Goal: Task Accomplishment & Management: Complete application form

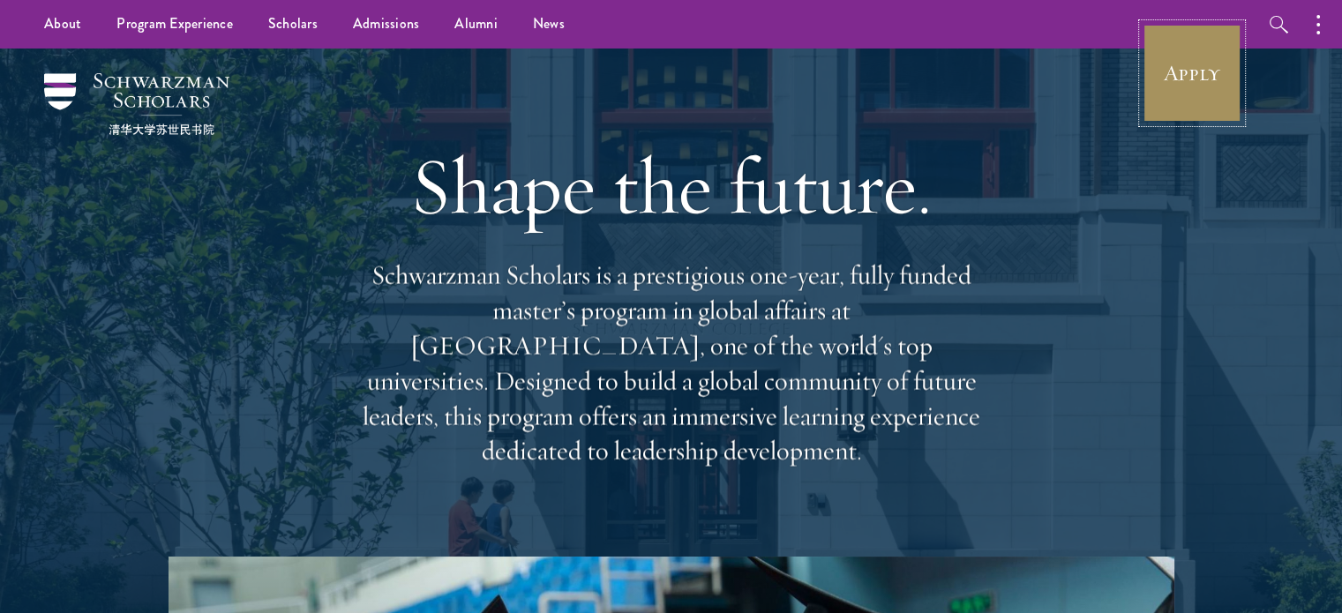
click at [1189, 56] on link "Apply" at bounding box center [1192, 73] width 99 height 99
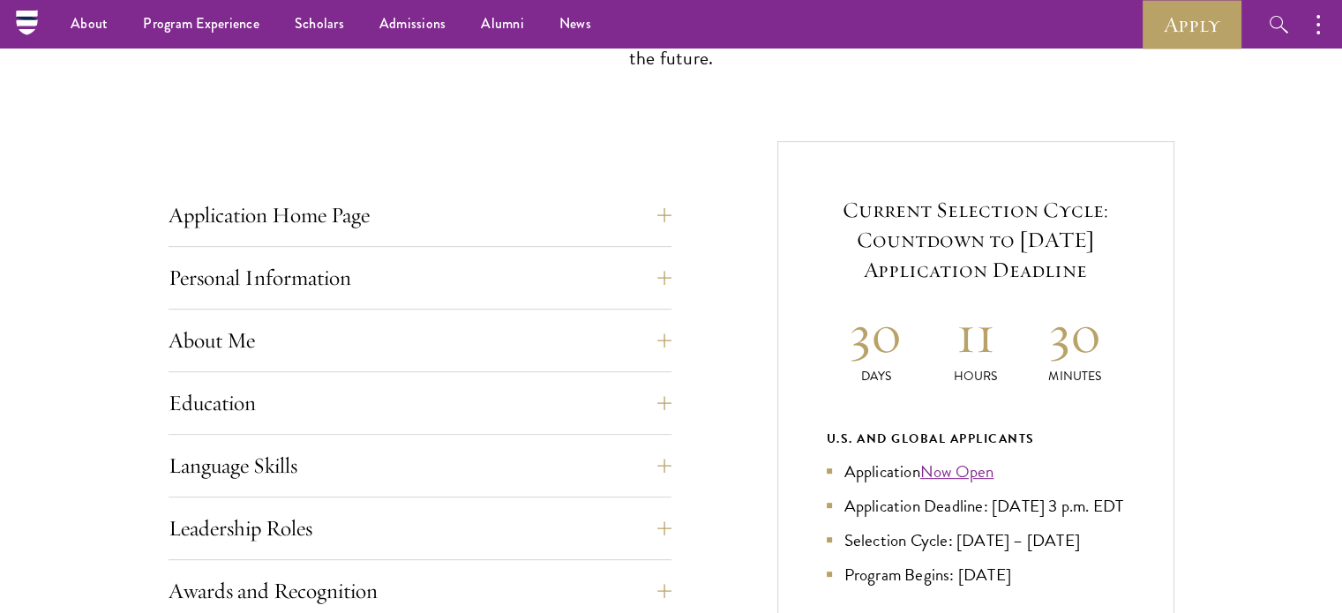
scroll to position [567, 0]
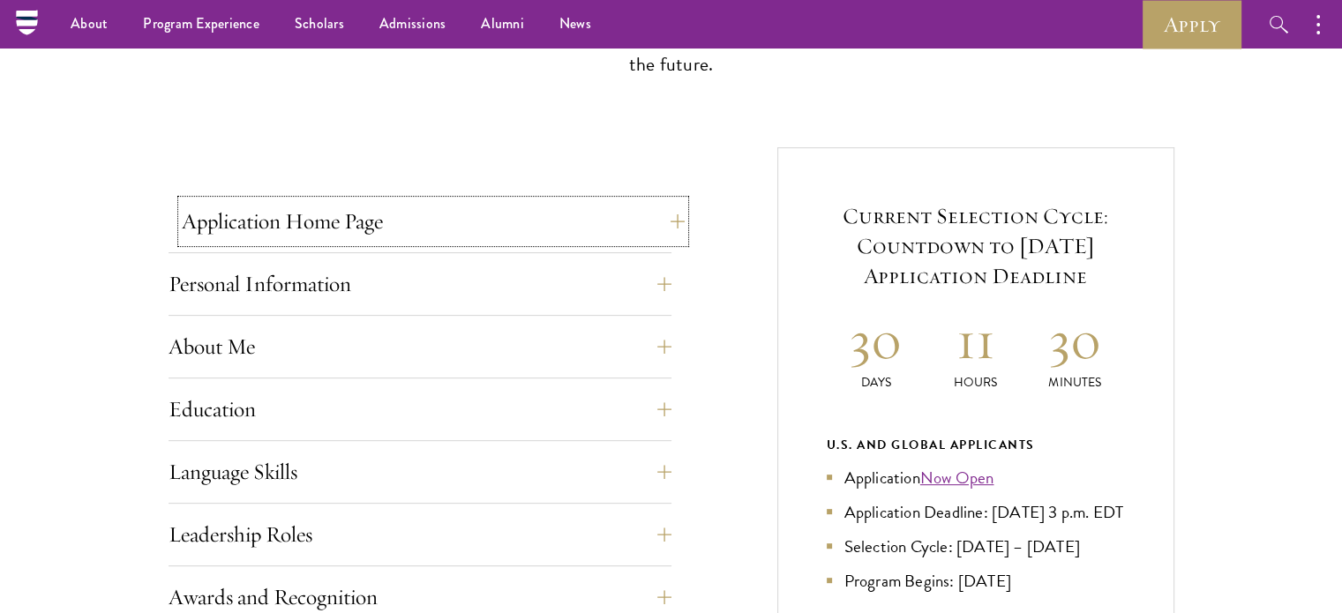
click at [666, 225] on button "Application Home Page" at bounding box center [433, 221] width 503 height 42
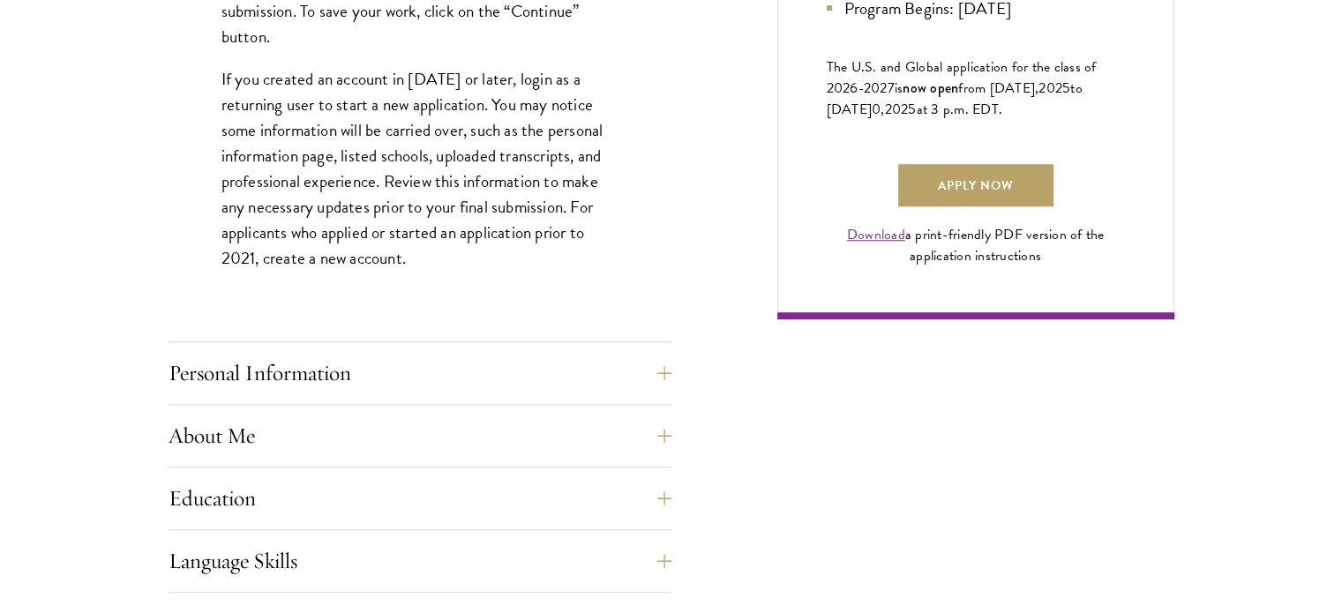
scroll to position [1343, 0]
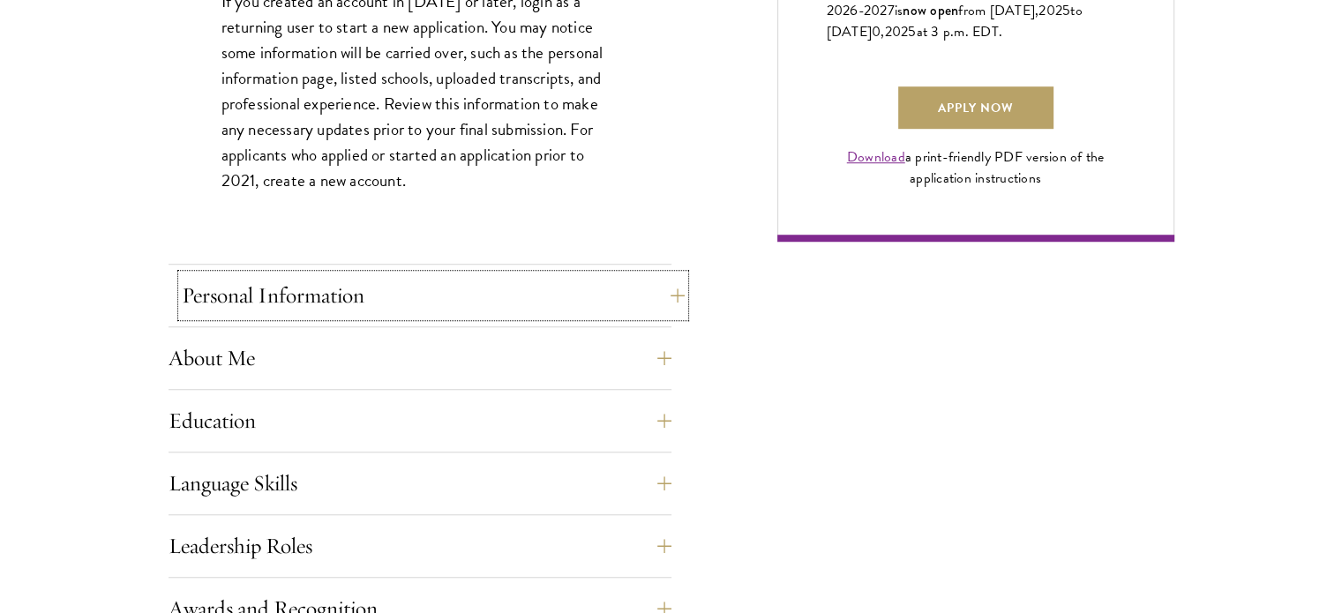
click at [586, 314] on button "Personal Information" at bounding box center [433, 295] width 503 height 42
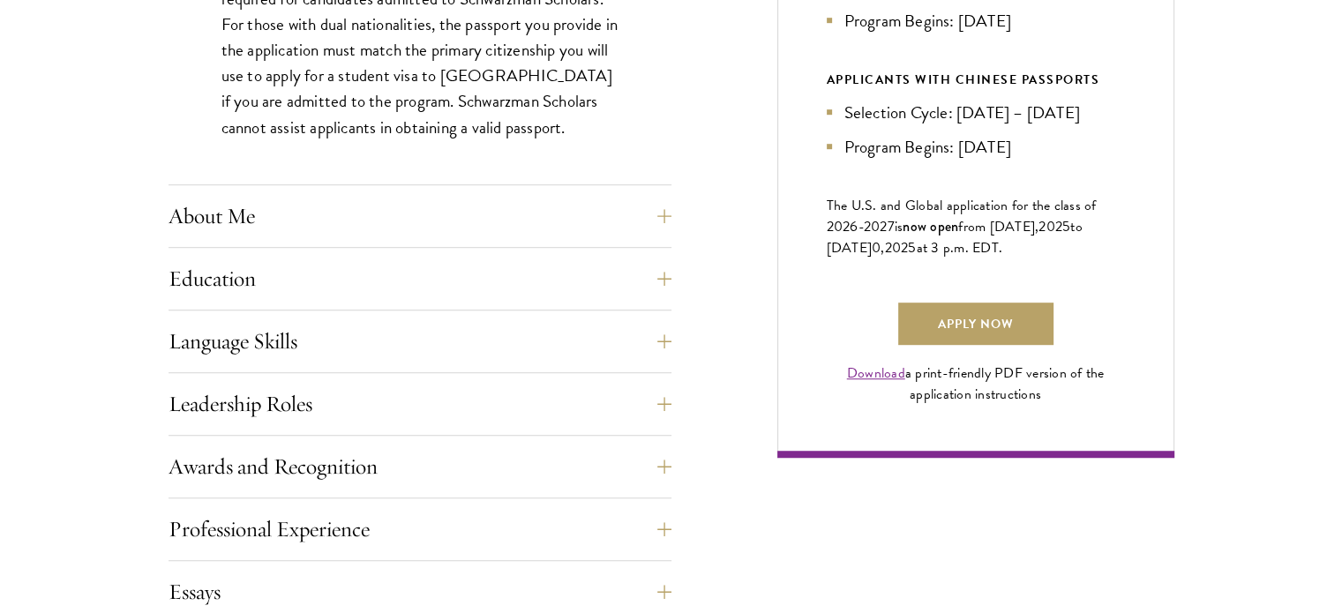
scroll to position [1131, 0]
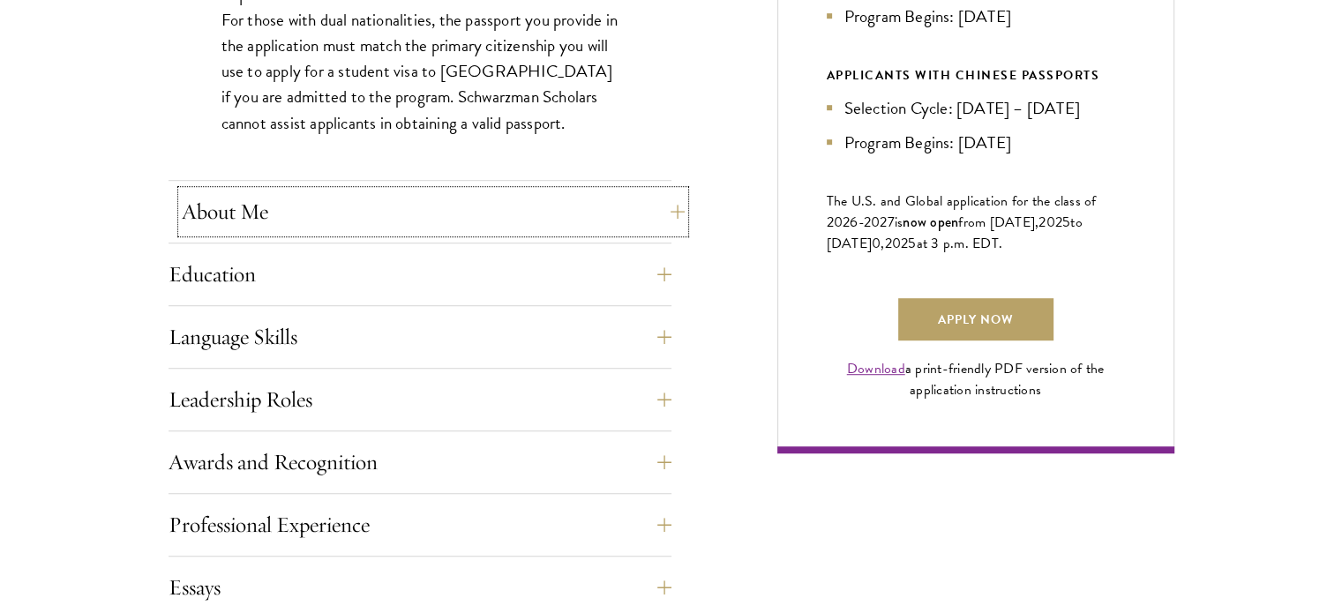
click at [593, 225] on button "About Me" at bounding box center [433, 212] width 503 height 42
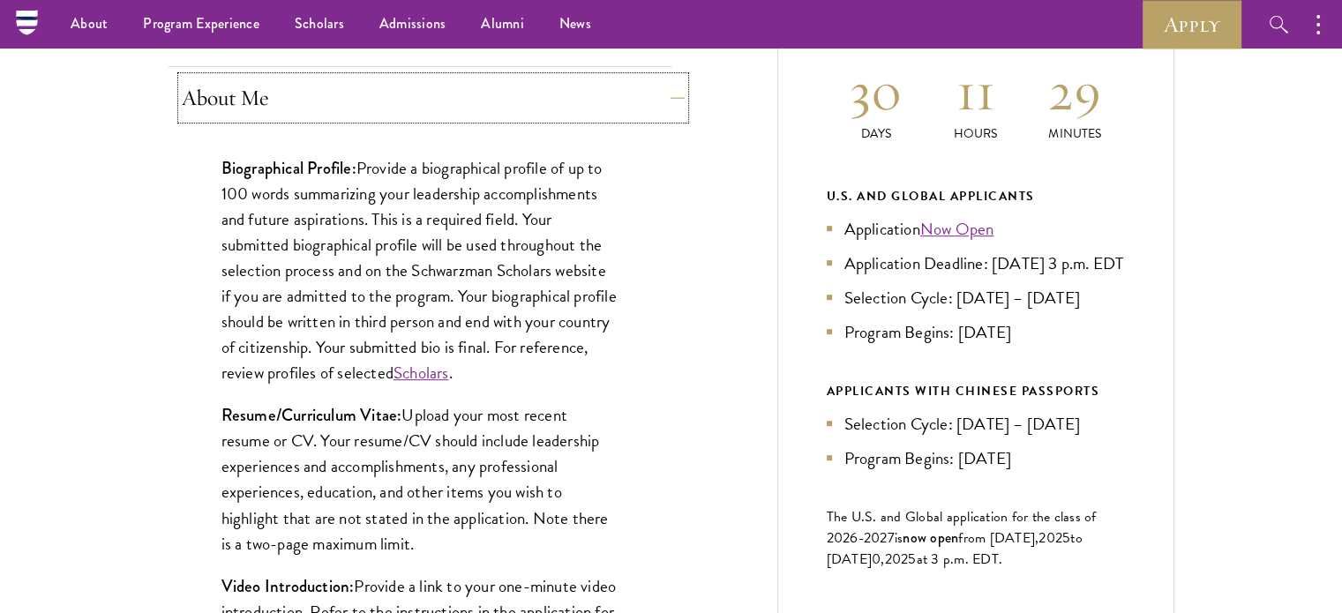
scroll to position [814, 0]
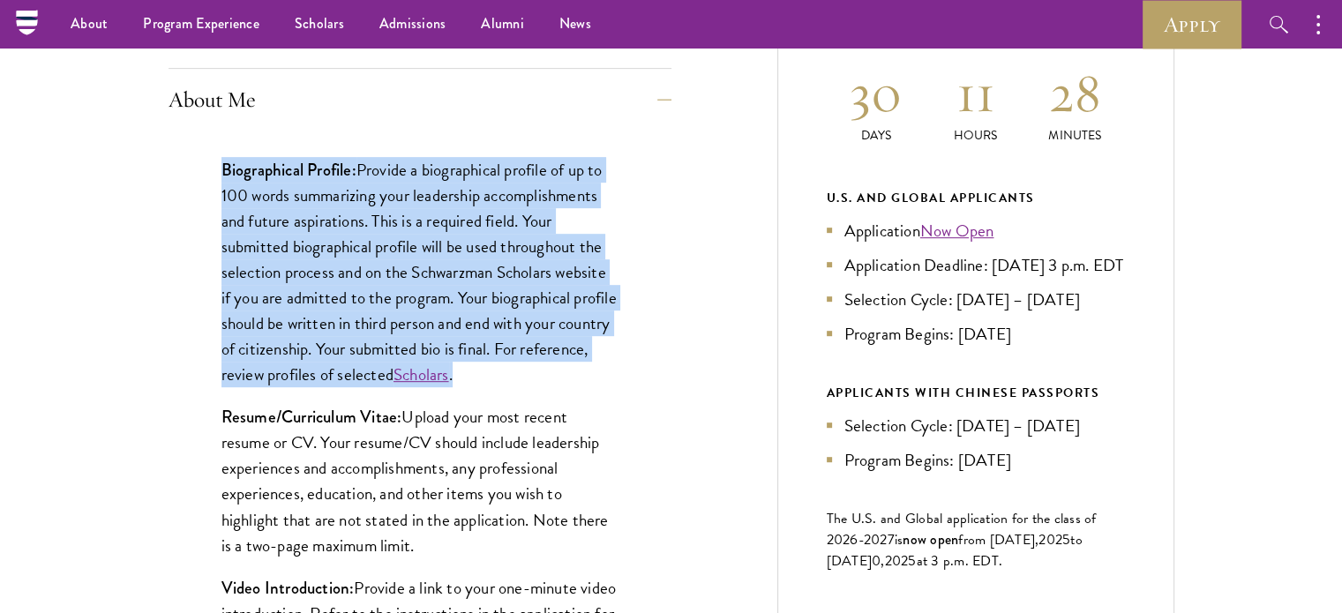
drag, startPoint x: 220, startPoint y: 166, endPoint x: 597, endPoint y: 363, distance: 425.2
click at [597, 363] on div "Biographical Profile: Provide a biographical profile of up to 100 words summari…" at bounding box center [420, 559] width 503 height 856
copy p "Biographical Profile: Provide a biographical profile of up to 100 words summari…"
click at [665, 370] on div "Biographical Profile: Provide a biographical profile of up to 100 words summari…" at bounding box center [420, 559] width 503 height 856
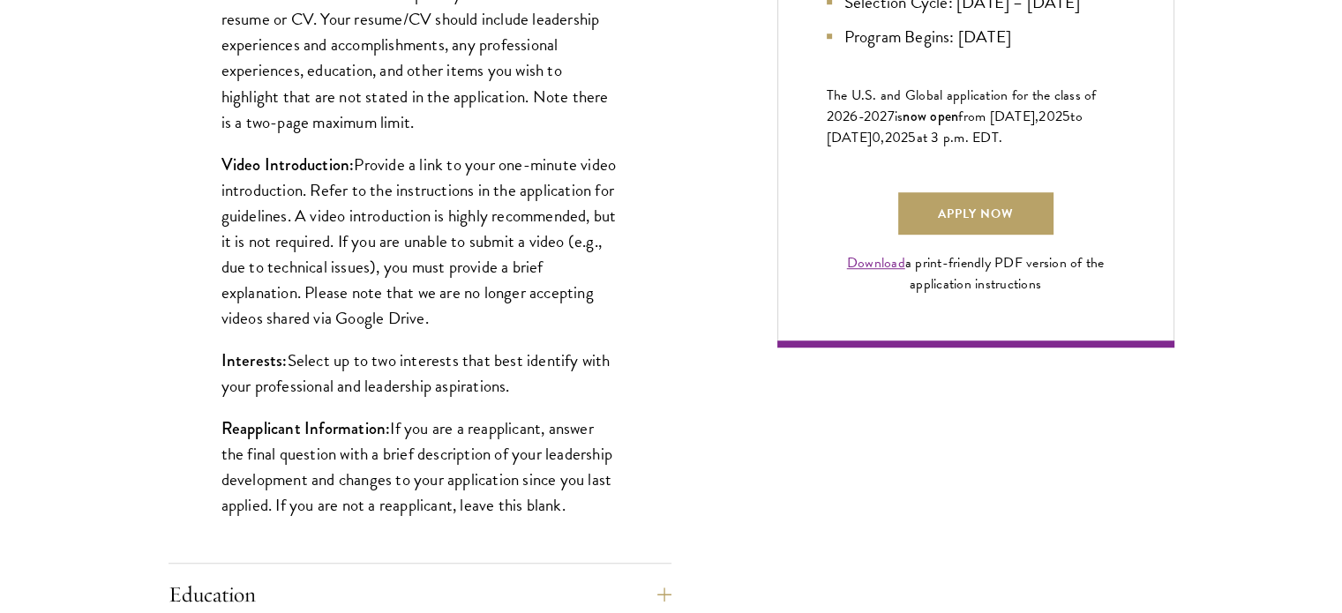
scroll to position [1270, 0]
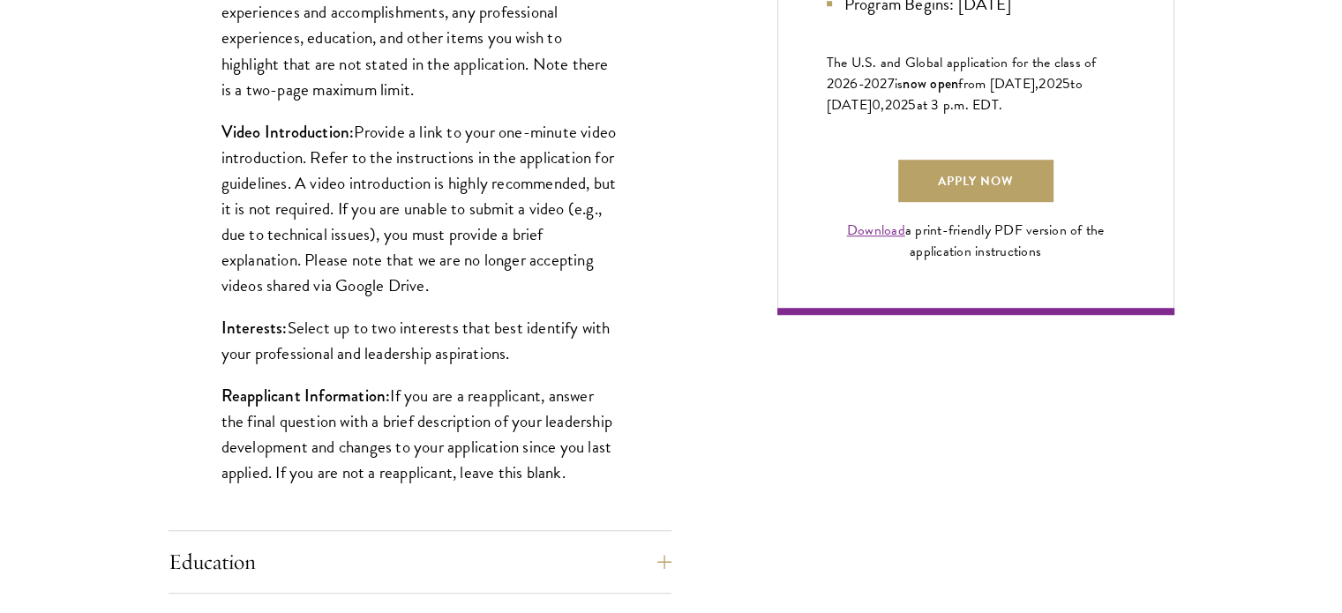
drag, startPoint x: 222, startPoint y: 388, endPoint x: 574, endPoint y: 471, distance: 361.8
click at [574, 471] on p "Reapplicant Information: If you are a reapplicant, answer the final question wi…" at bounding box center [420, 434] width 397 height 102
copy p "Reapplicant Information: If you are a reapplicant, answer the final question wi…"
